Goal: Navigation & Orientation: Find specific page/section

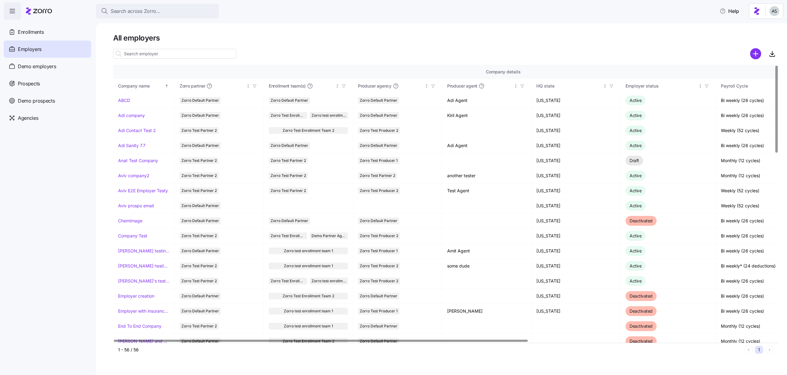
click at [34, 130] on nav "Enrollments Employers Demo employers Prospects Demo prospects Agencies" at bounding box center [48, 198] width 96 height 356
click at [34, 124] on div "Agencies" at bounding box center [47, 117] width 87 height 17
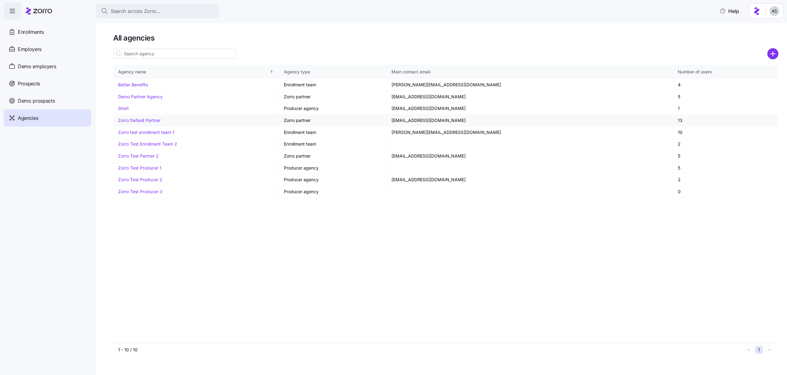
click at [145, 122] on link "Zorro Default Partner" at bounding box center [139, 120] width 42 height 5
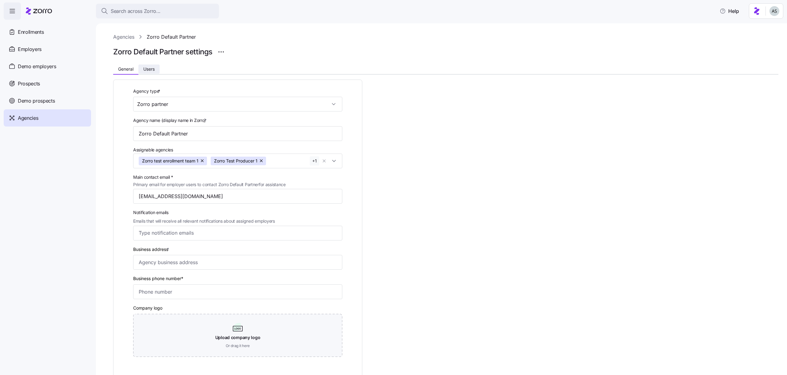
click at [156, 69] on button "Users" at bounding box center [148, 69] width 21 height 9
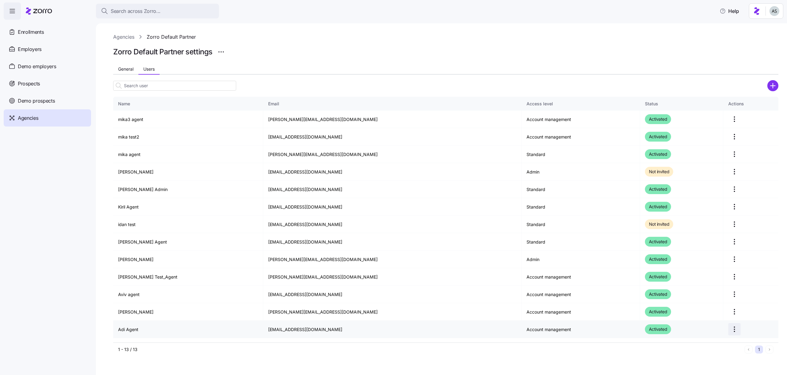
click at [724, 328] on html "Search across Zorro... Help Enrollments Employers Demo employers Prospects Demo…" at bounding box center [393, 186] width 787 height 372
click at [699, 341] on div "Edit" at bounding box center [701, 345] width 57 height 10
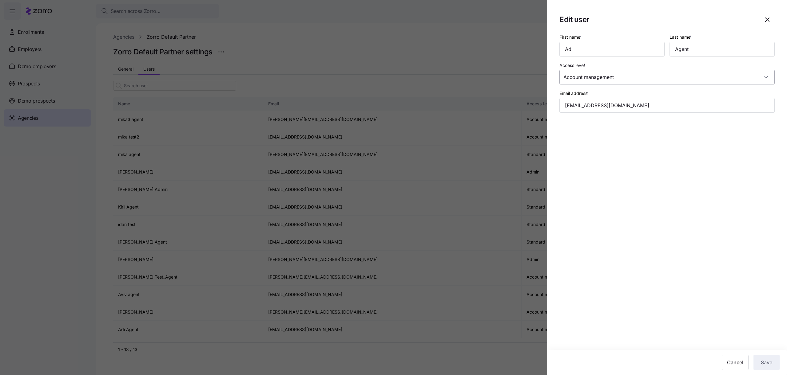
click at [648, 83] on input "Account management" at bounding box center [666, 77] width 215 height 15
click at [470, 64] on div at bounding box center [393, 187] width 787 height 375
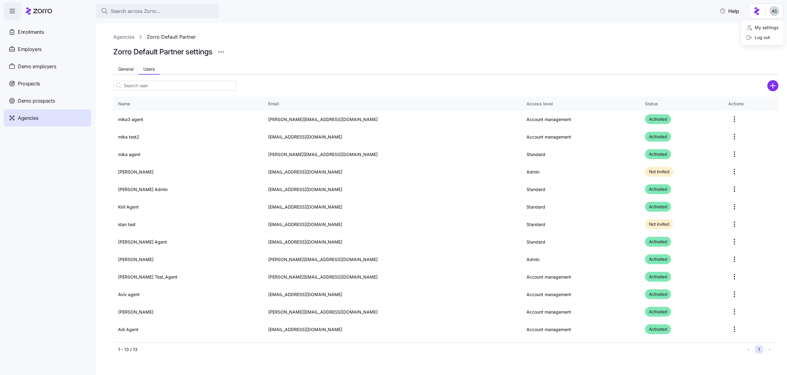
click at [774, 13] on html "Search across Zorro... Help Enrollments Employers Demo employers Prospects Demo…" at bounding box center [393, 186] width 787 height 372
click at [757, 39] on div "Log out" at bounding box center [758, 37] width 24 height 7
